Goal: Task Accomplishment & Management: Manage account settings

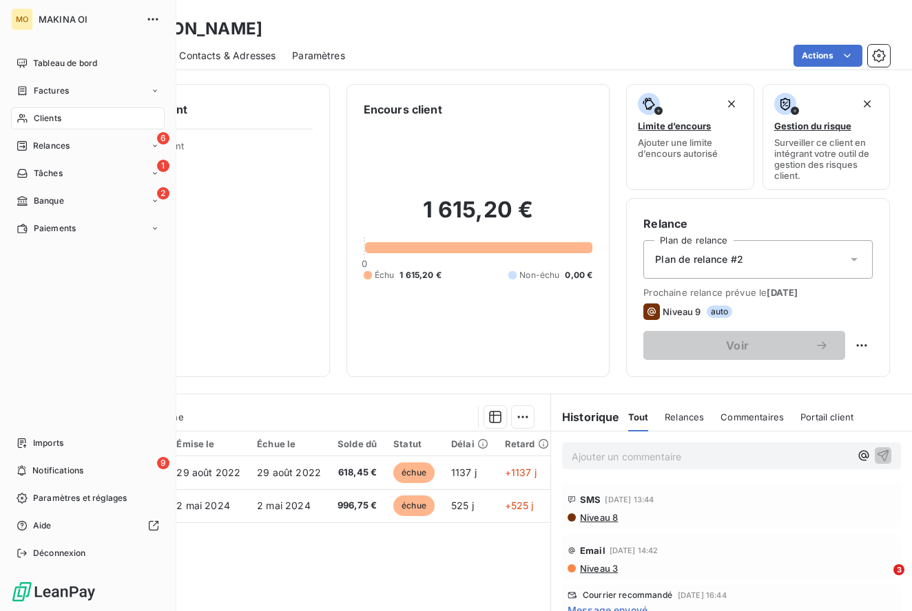
click at [47, 118] on span "Clients" at bounding box center [48, 118] width 28 height 12
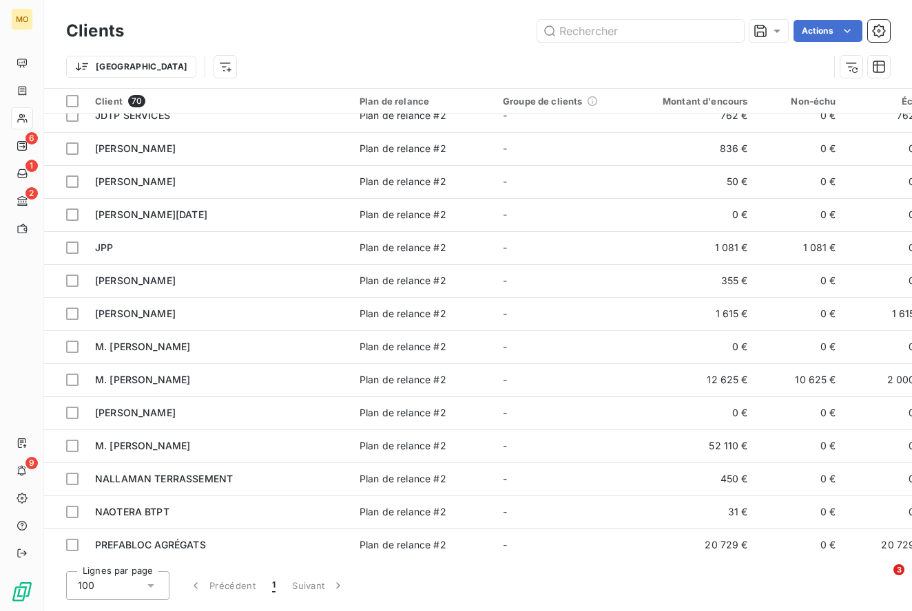
scroll to position [822, 0]
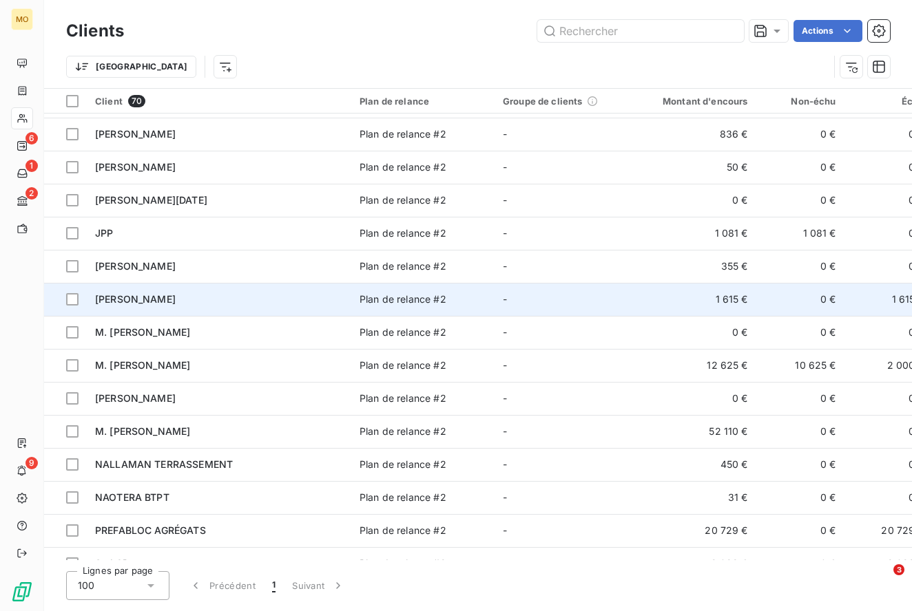
click at [140, 302] on span "[PERSON_NAME]" at bounding box center [135, 299] width 81 height 12
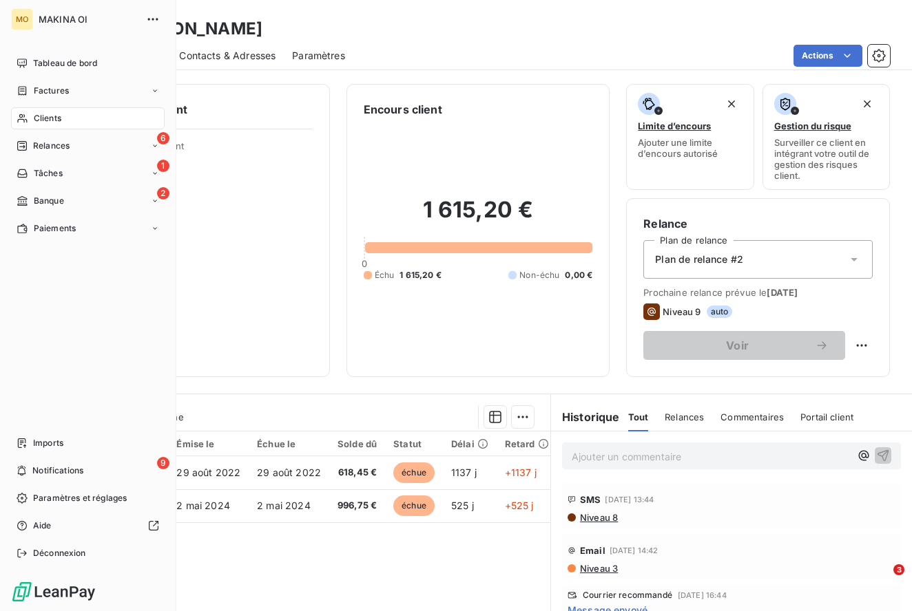
click at [64, 116] on div "Clients" at bounding box center [88, 118] width 154 height 22
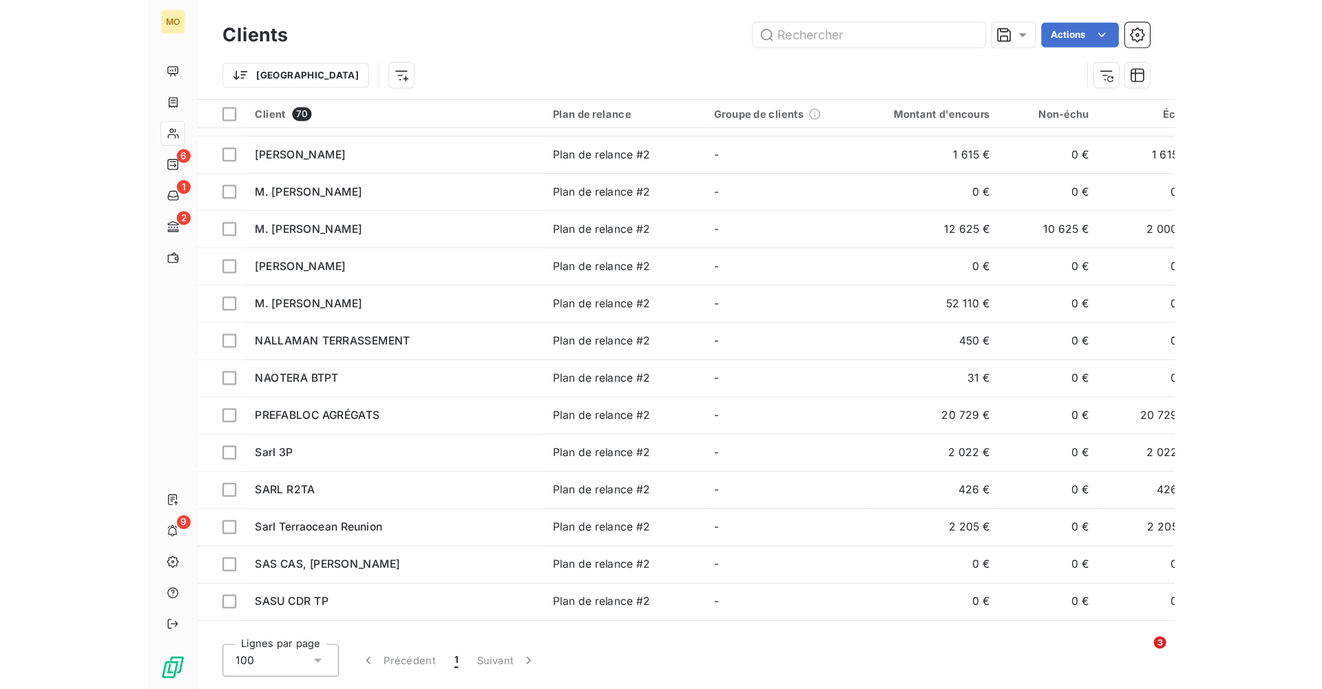
scroll to position [989, 0]
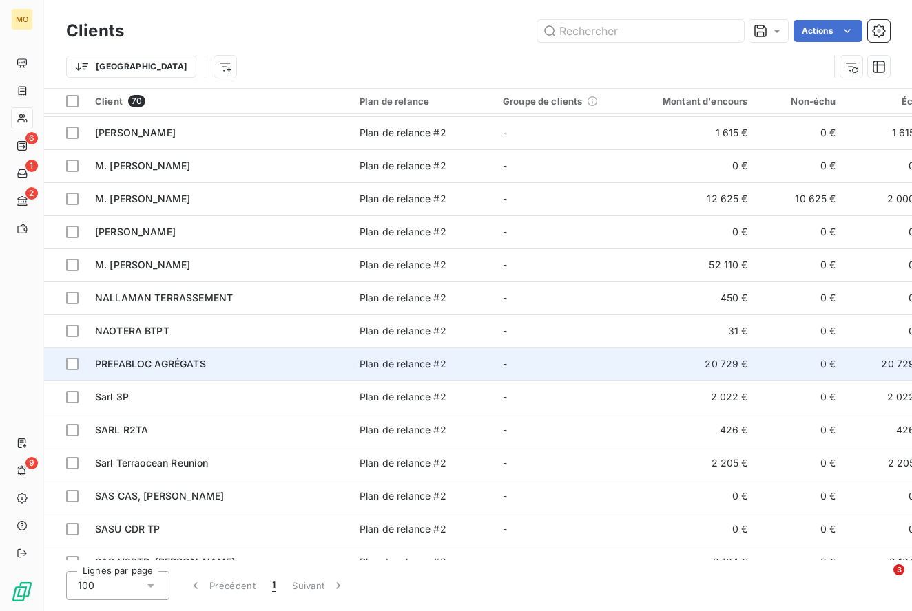
click at [182, 363] on span "PREFABLOC AGRÉGATS" at bounding box center [150, 364] width 111 height 12
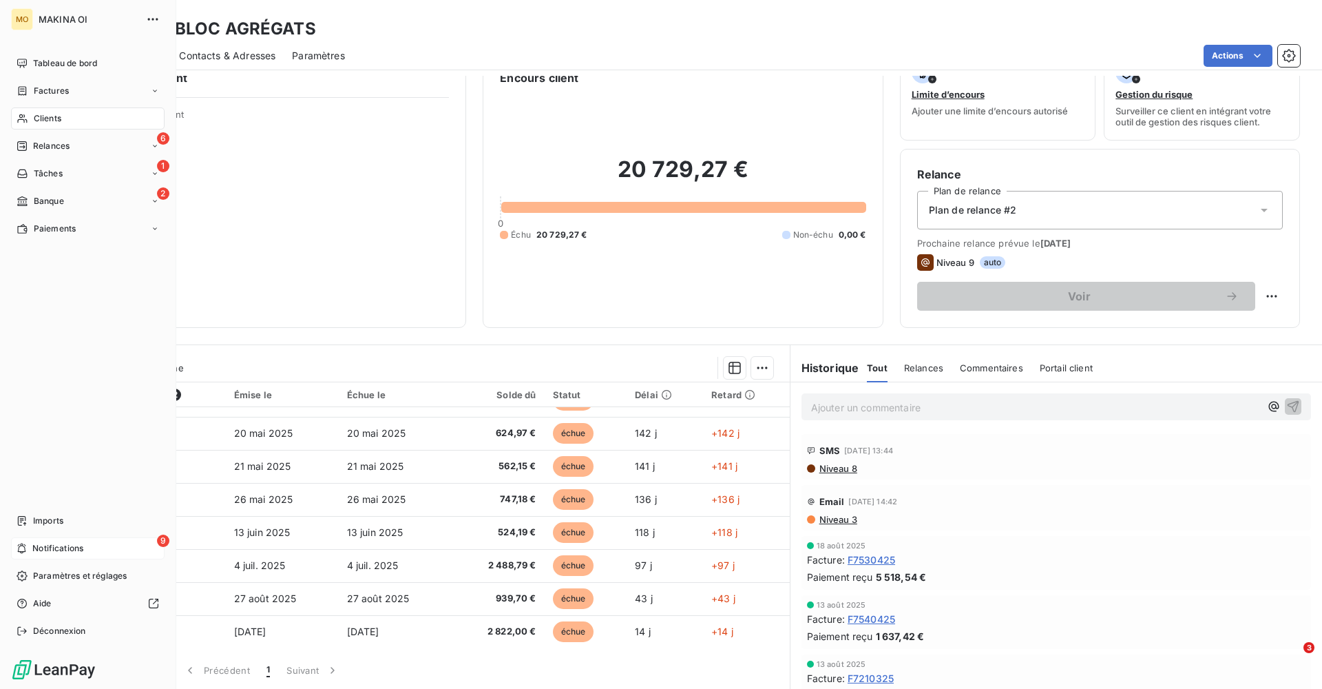
click at [59, 546] on span "Notifications" at bounding box center [57, 548] width 51 height 12
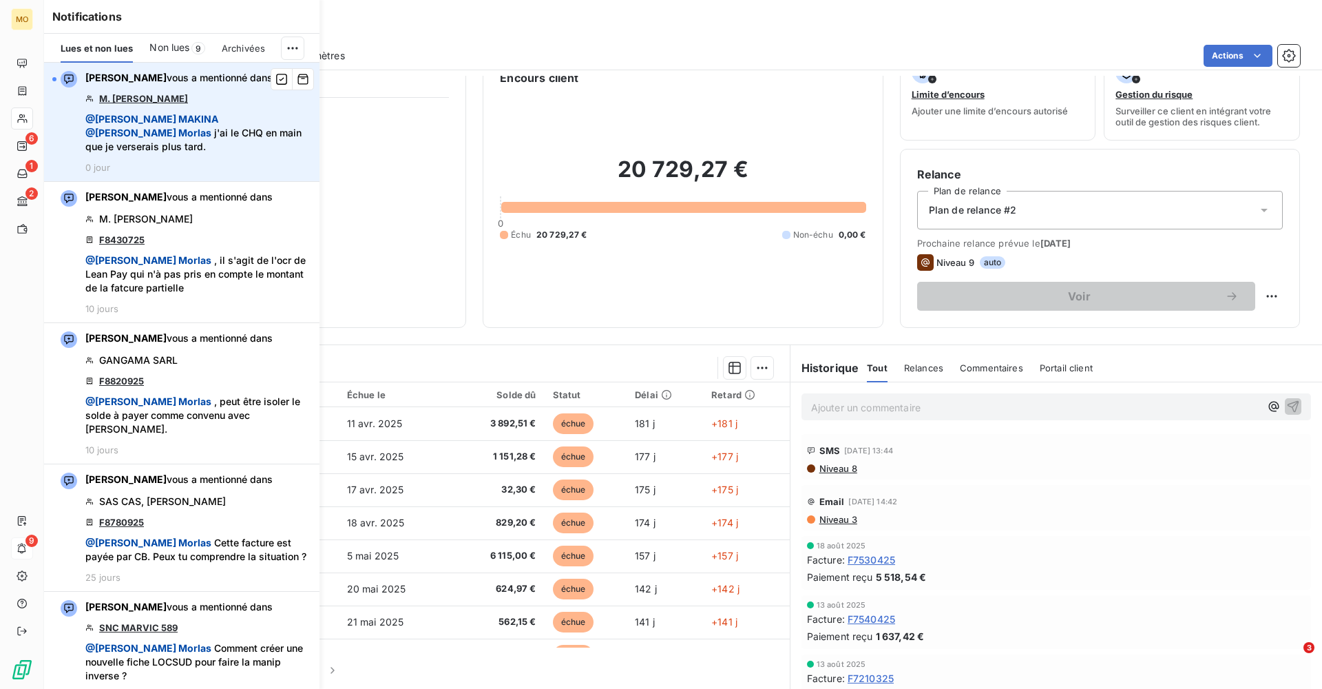
click at [186, 129] on span "@ [PERSON_NAME] @ [PERSON_NAME] j'ai le CHQ en main que je verserais plus tard." at bounding box center [198, 132] width 226 height 41
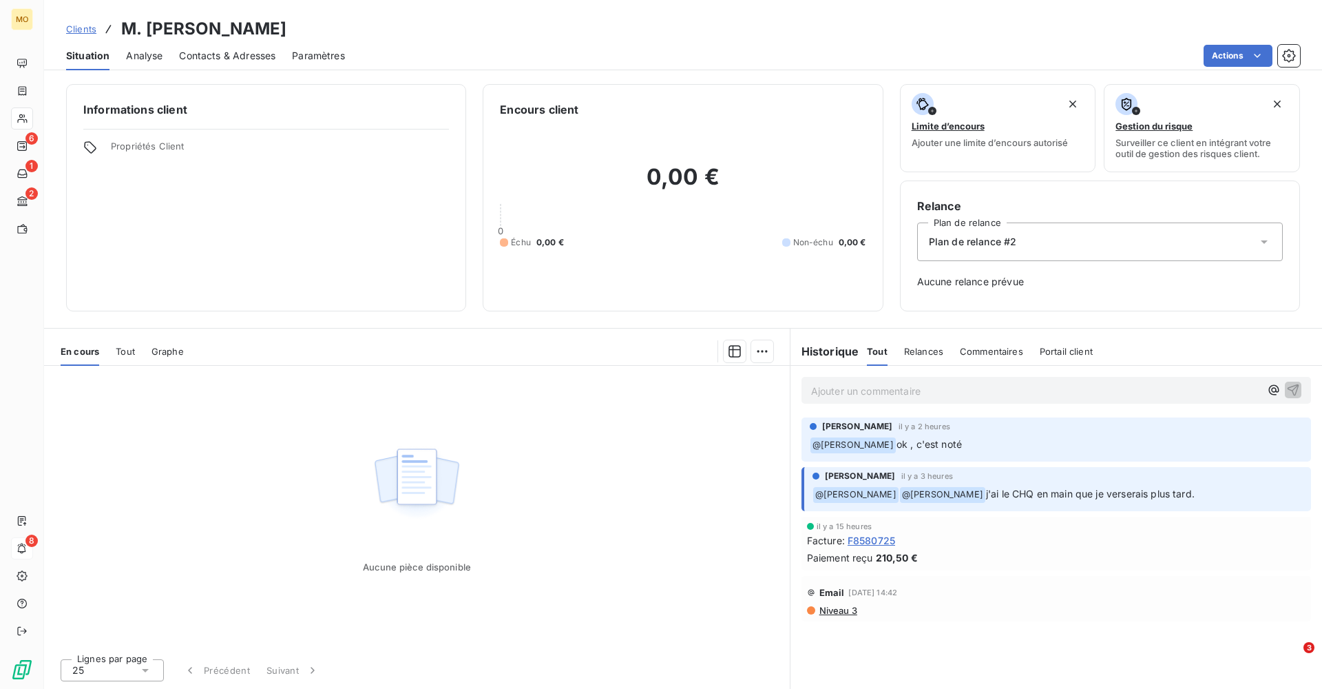
click at [873, 396] on p "Ajouter un commentaire ﻿" at bounding box center [1035, 390] width 449 height 17
click at [911, 390] on icon "button" at bounding box center [1274, 390] width 14 height 14
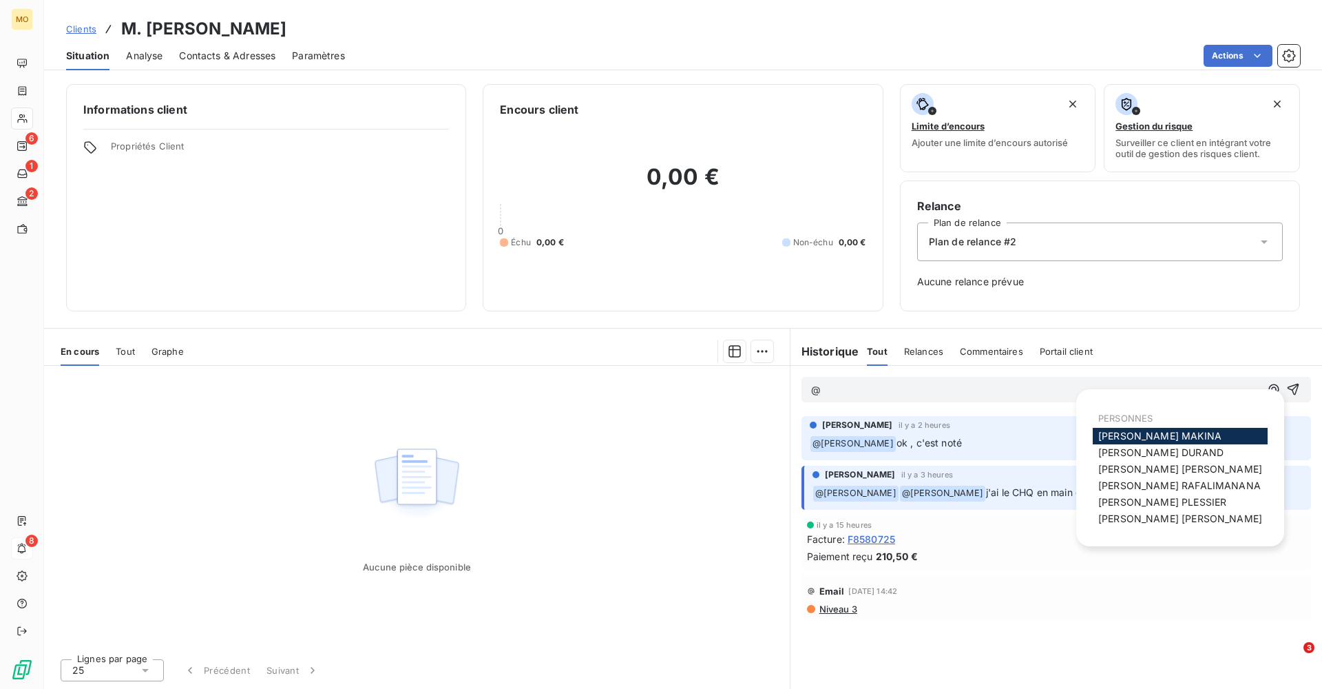
click at [911, 594] on div "Email [DATE] 14:42" at bounding box center [1056, 591] width 499 height 22
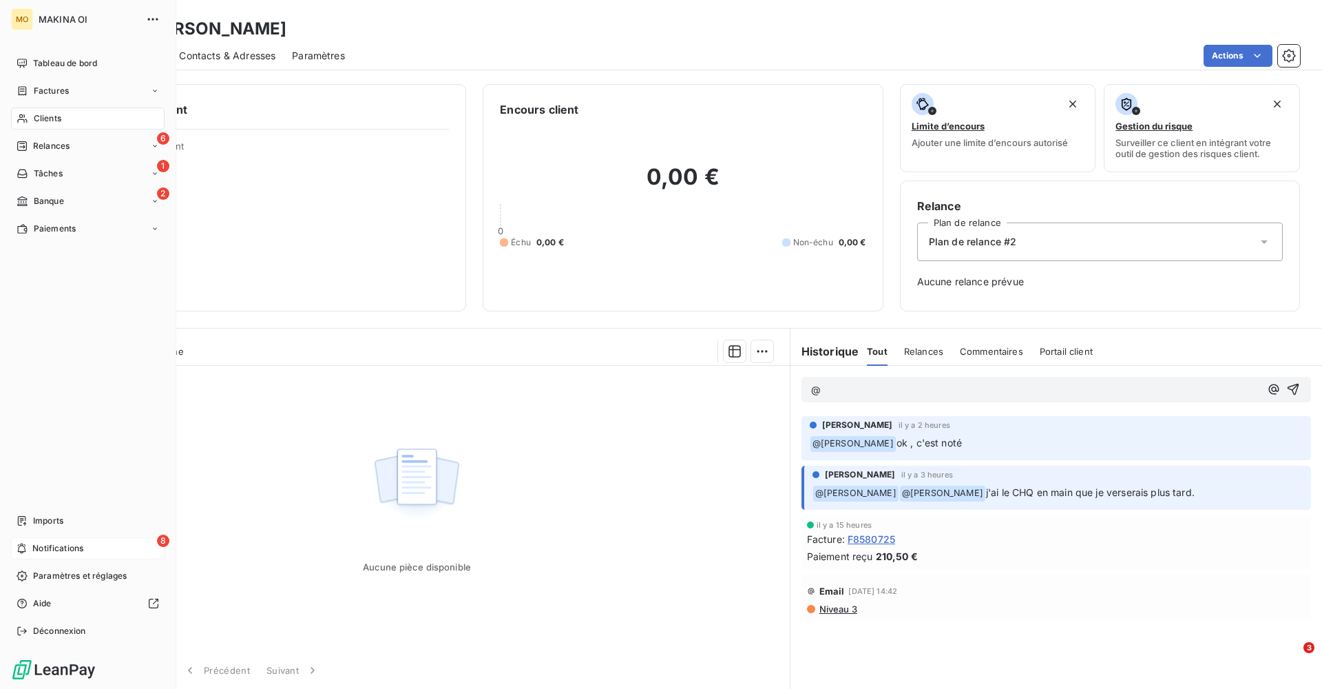
click at [72, 549] on span "Notifications" at bounding box center [57, 548] width 51 height 12
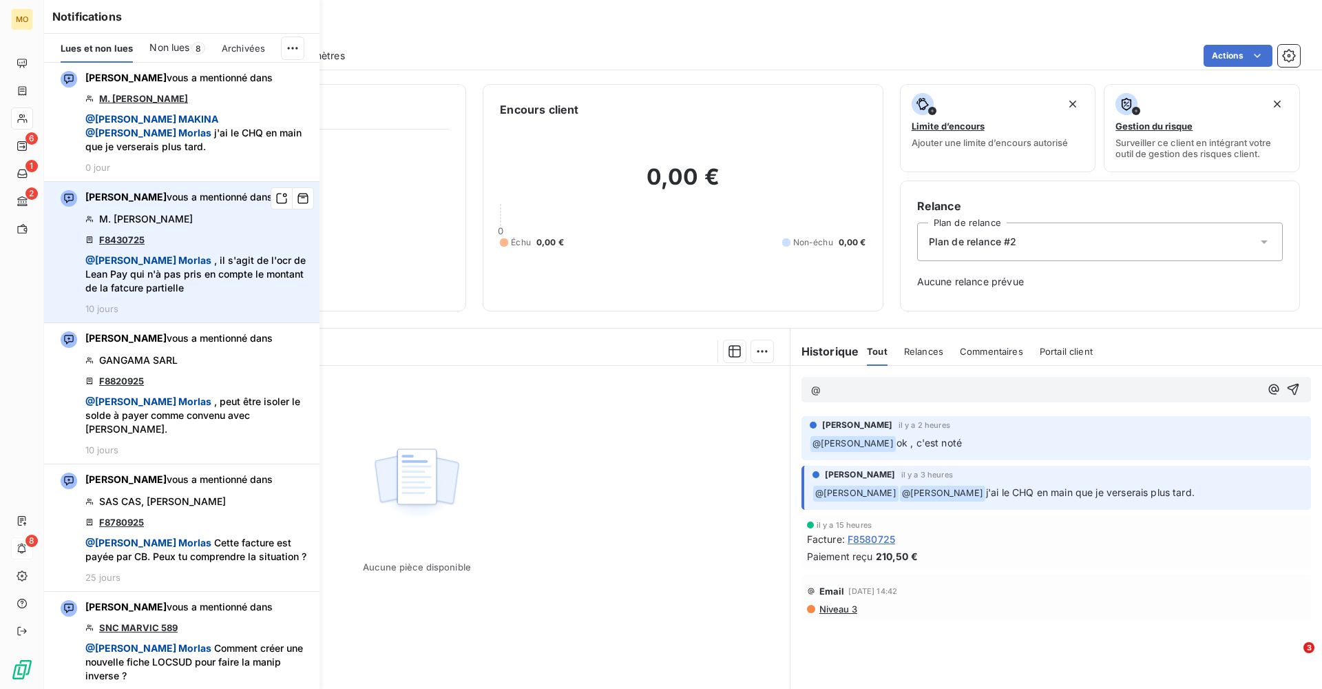
click at [210, 255] on span "@ [PERSON_NAME] , il s'agit de l'ocr de Lean Pay qui n'à pas pris en compte le …" at bounding box center [198, 273] width 226 height 41
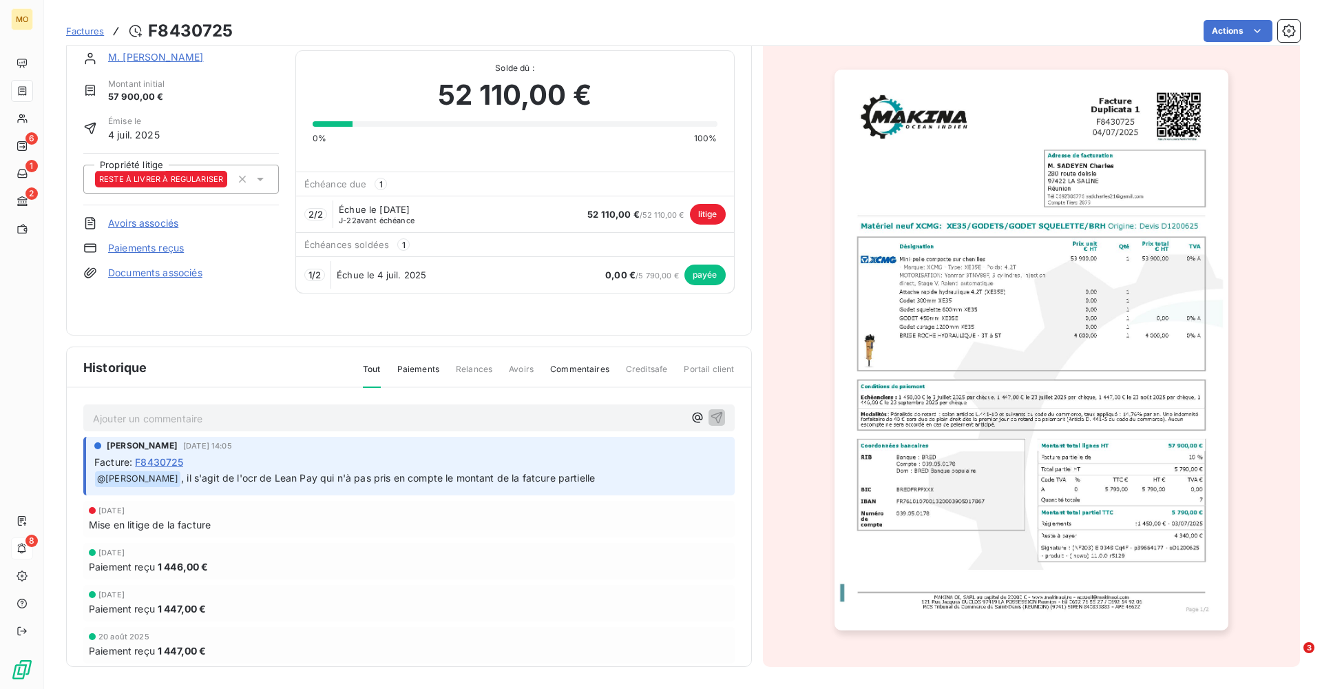
click at [261, 180] on icon at bounding box center [260, 179] width 14 height 14
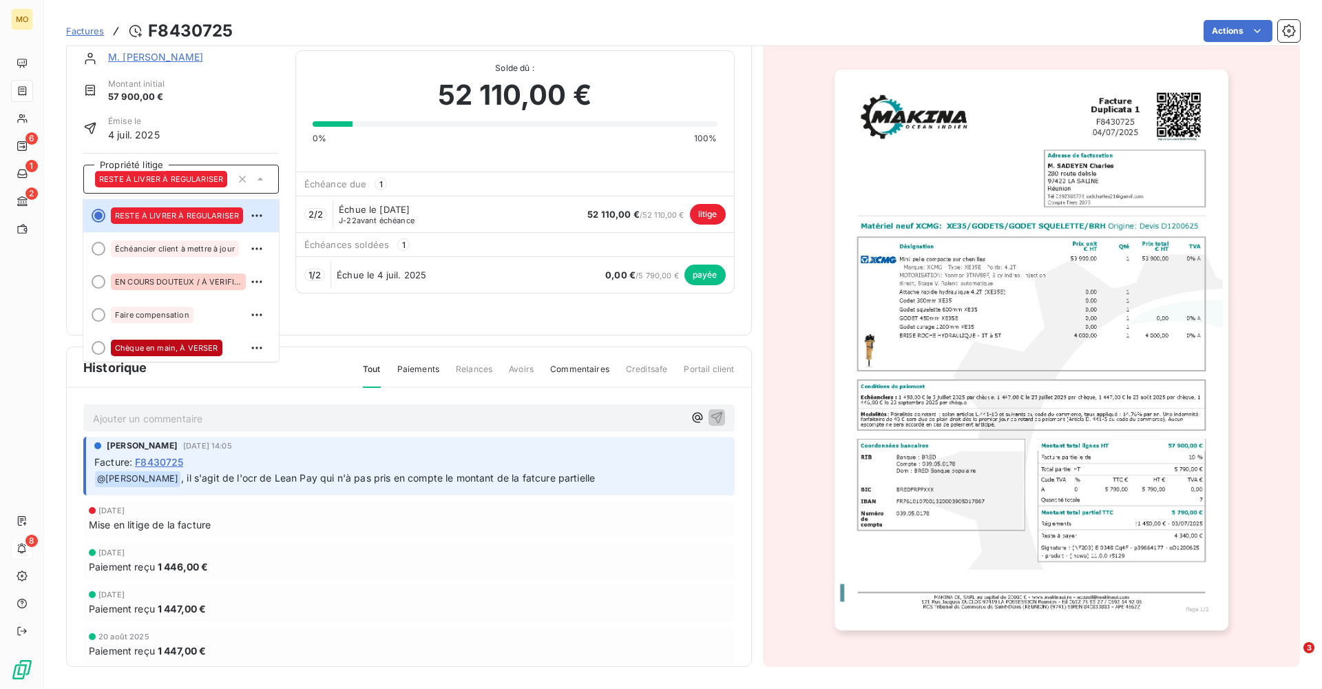
click at [261, 180] on icon at bounding box center [260, 179] width 14 height 14
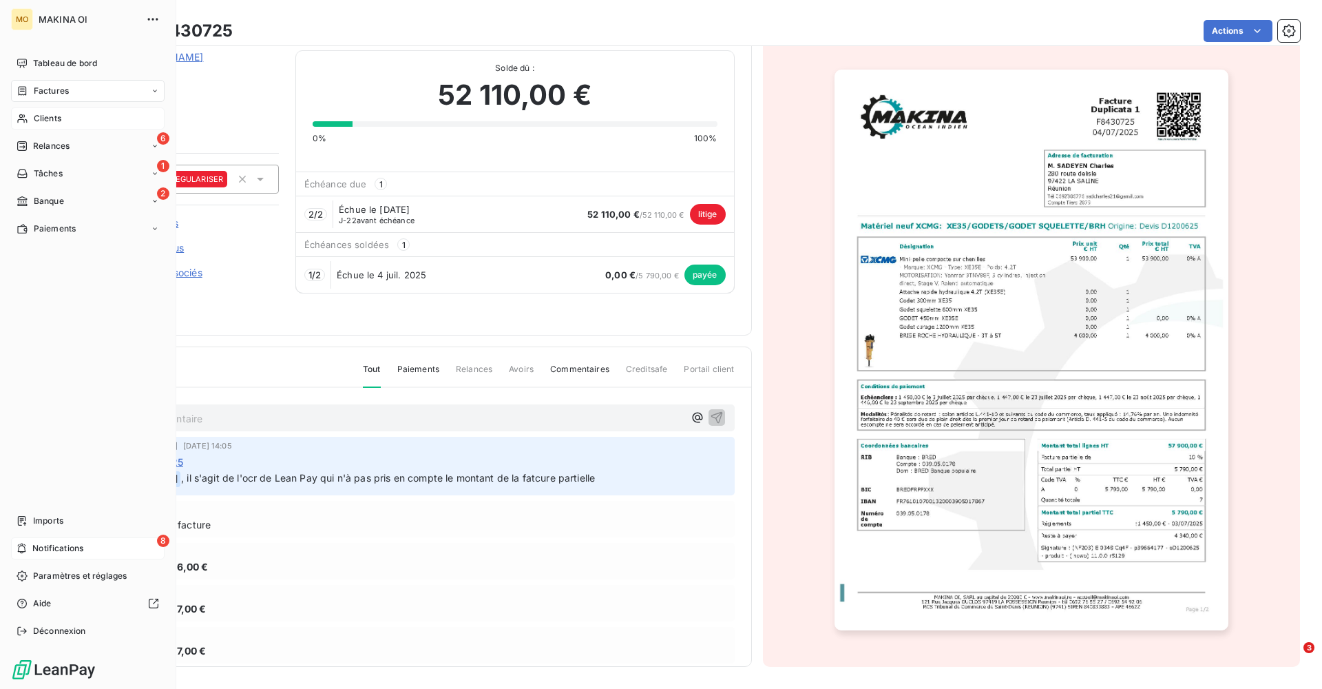
click at [47, 116] on span "Clients" at bounding box center [48, 118] width 28 height 12
click at [43, 123] on span "Clients" at bounding box center [48, 118] width 28 height 12
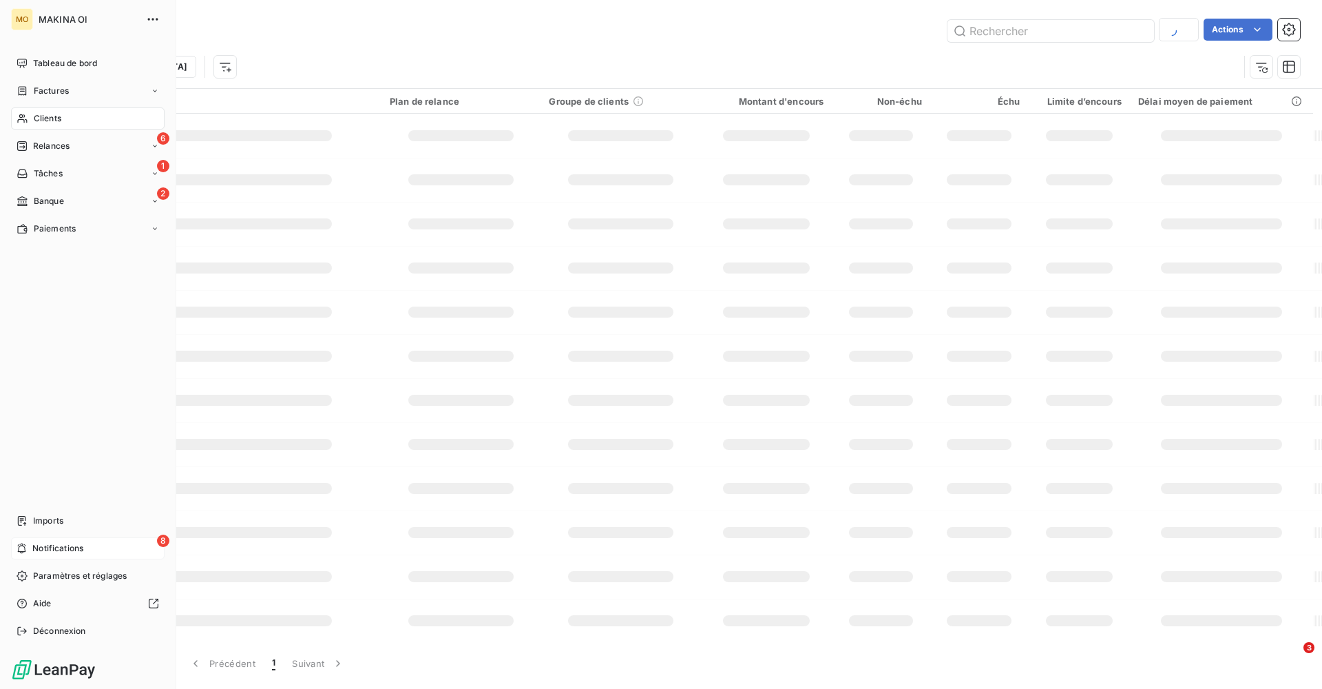
click at [43, 123] on span "Clients" at bounding box center [48, 118] width 28 height 12
click at [36, 147] on span "Relances" at bounding box center [51, 146] width 36 height 12
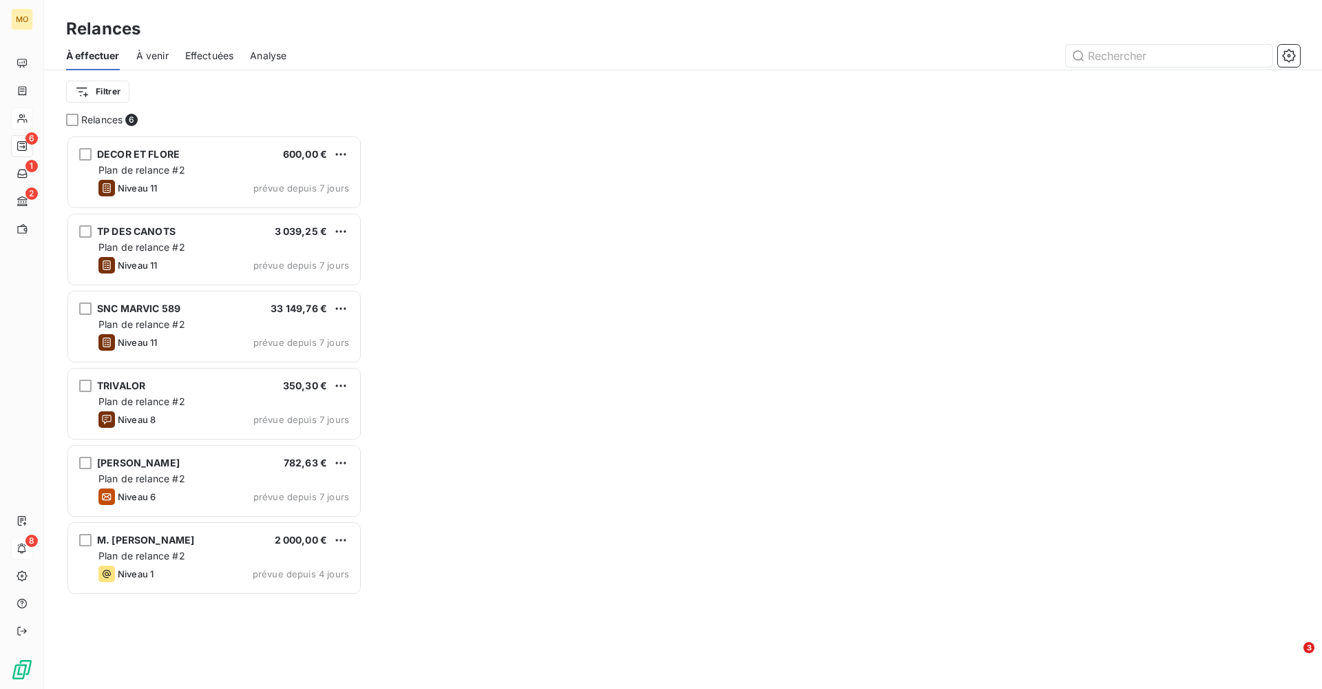
scroll to position [554, 296]
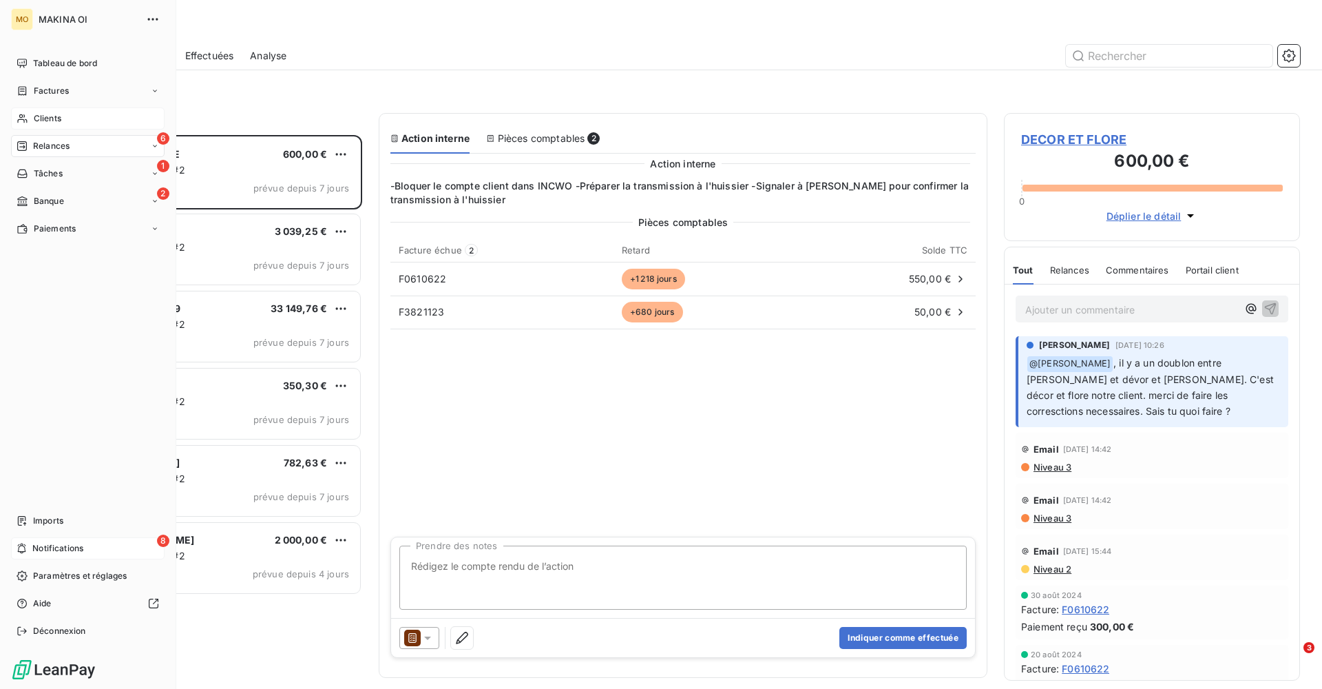
click at [52, 120] on span "Clients" at bounding box center [48, 118] width 28 height 12
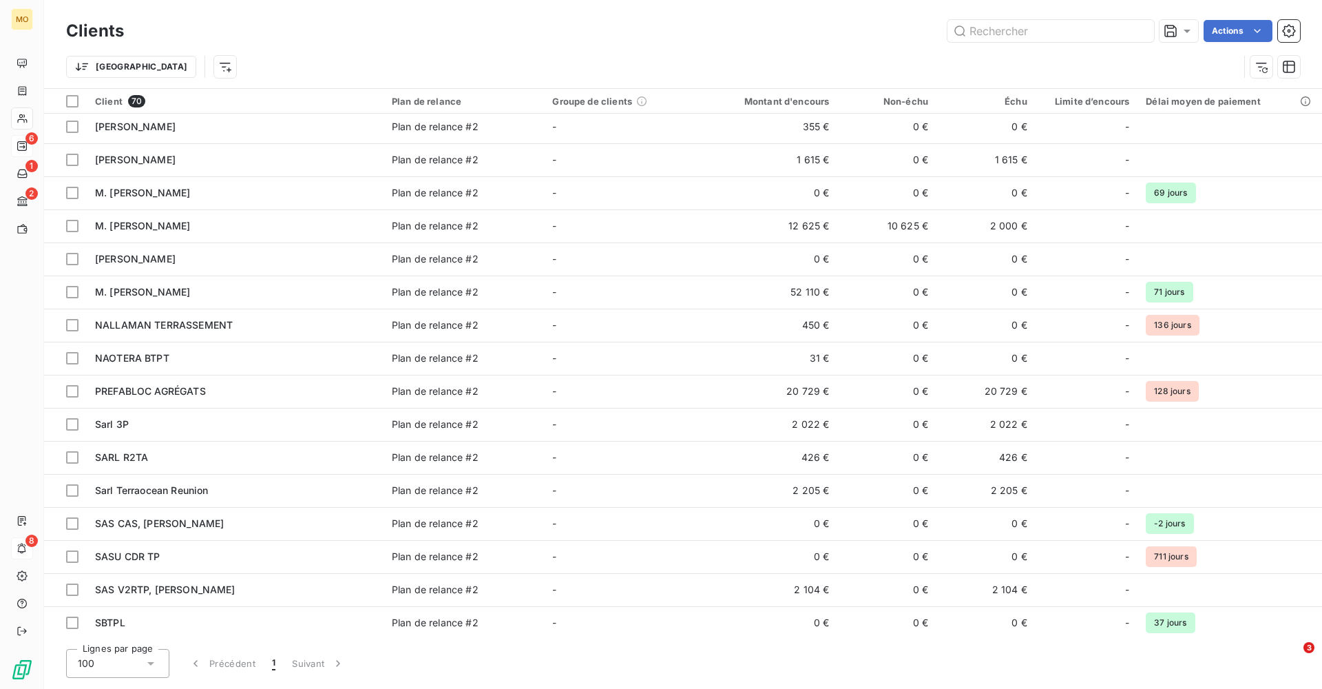
scroll to position [963, 0]
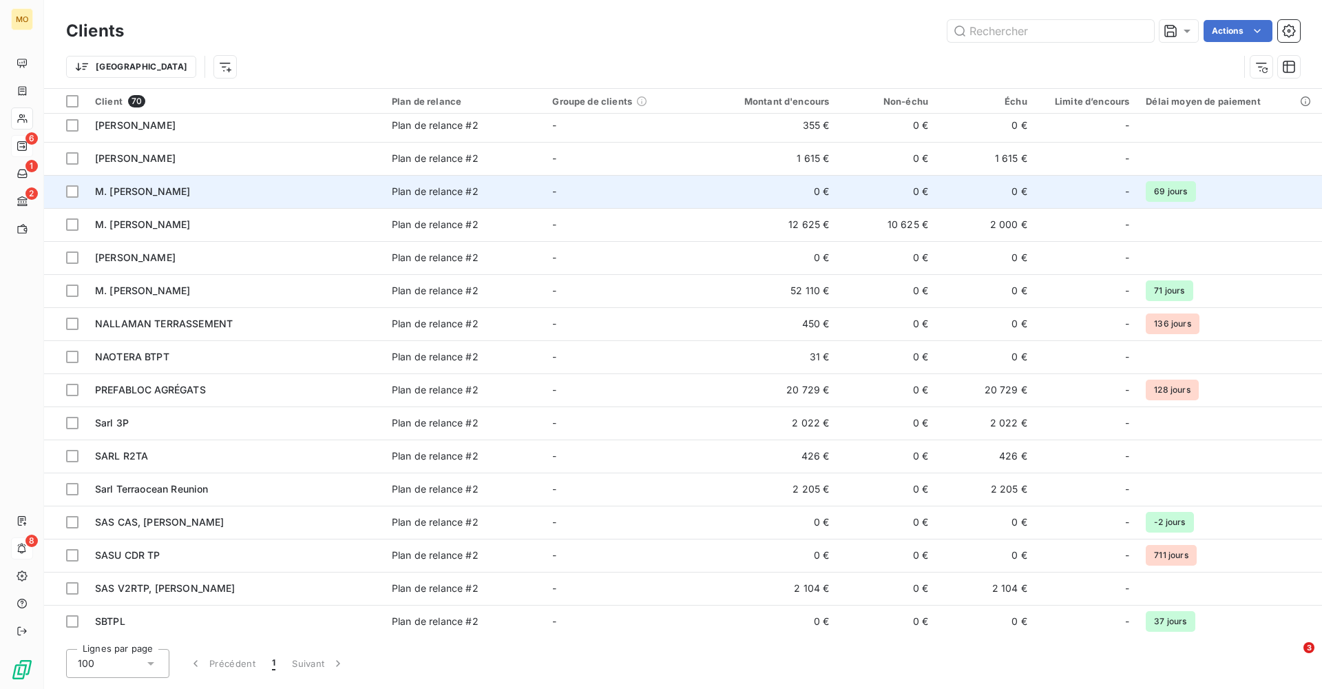
click at [136, 188] on span "M. [PERSON_NAME]" at bounding box center [142, 191] width 95 height 12
